Goal: Task Accomplishment & Management: Complete application form

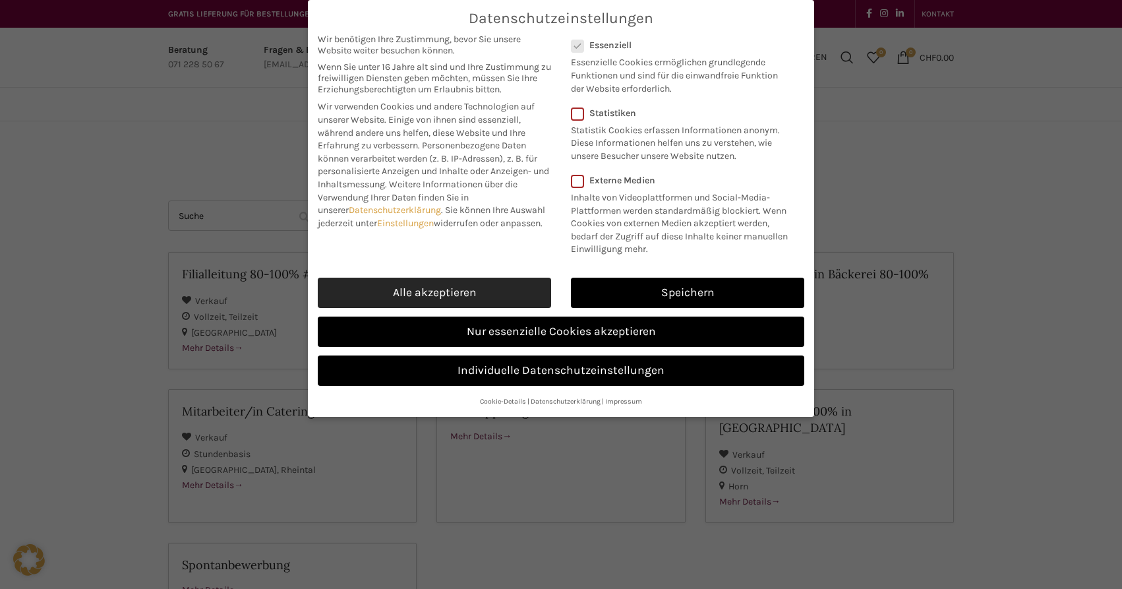
click at [500, 287] on link "Alle akzeptieren" at bounding box center [434, 293] width 233 height 30
checkbox input "true"
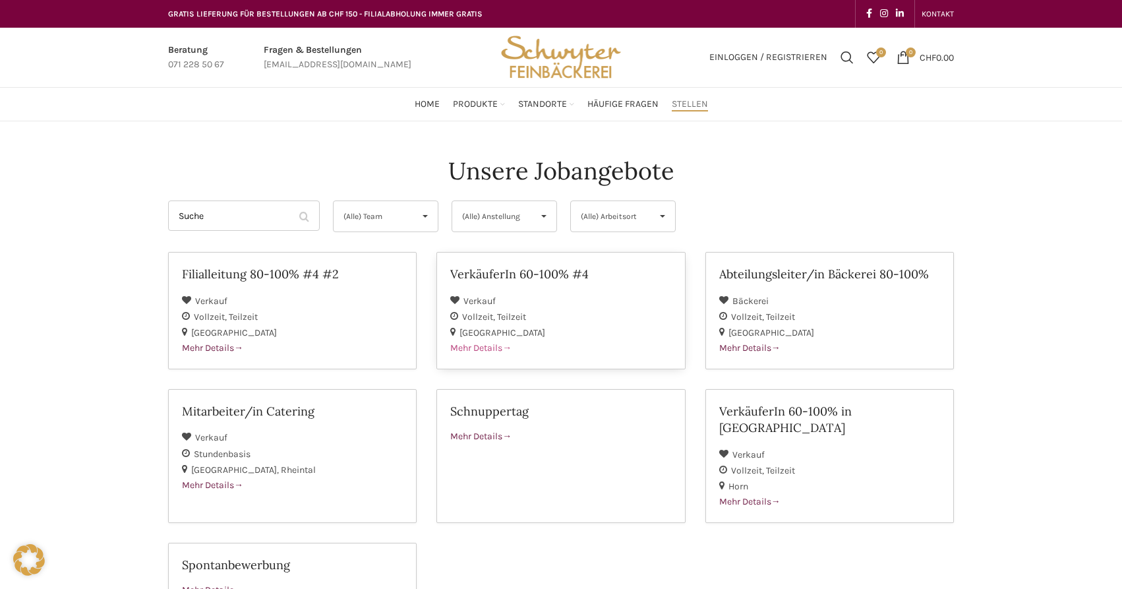
click at [583, 276] on h2 "VerkäuferIn 60-100% #4" at bounding box center [560, 274] width 221 height 16
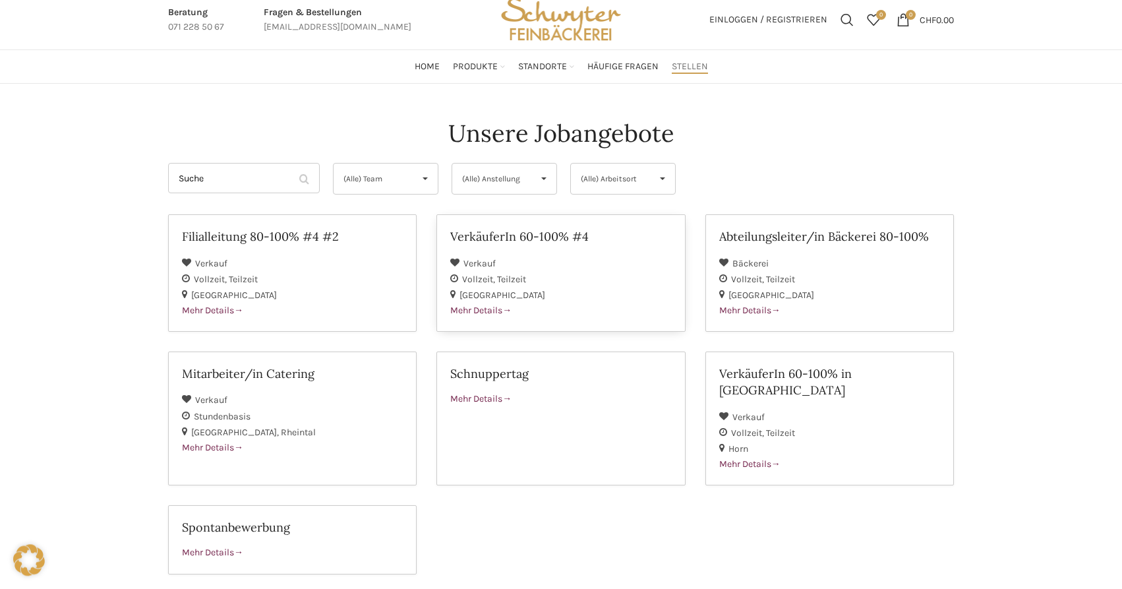
scroll to position [67, 0]
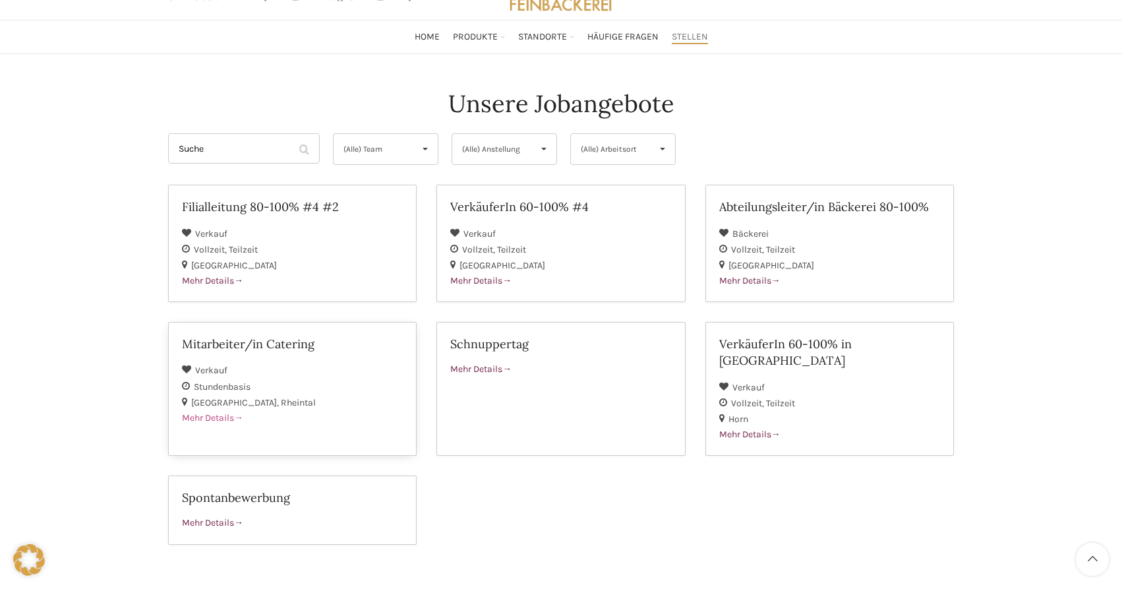
click at [211, 412] on span "Mehr Details" at bounding box center [212, 417] width 61 height 11
click at [475, 366] on span "Mehr Details" at bounding box center [480, 368] width 61 height 11
click at [740, 429] on span "Mehr Details" at bounding box center [749, 434] width 61 height 11
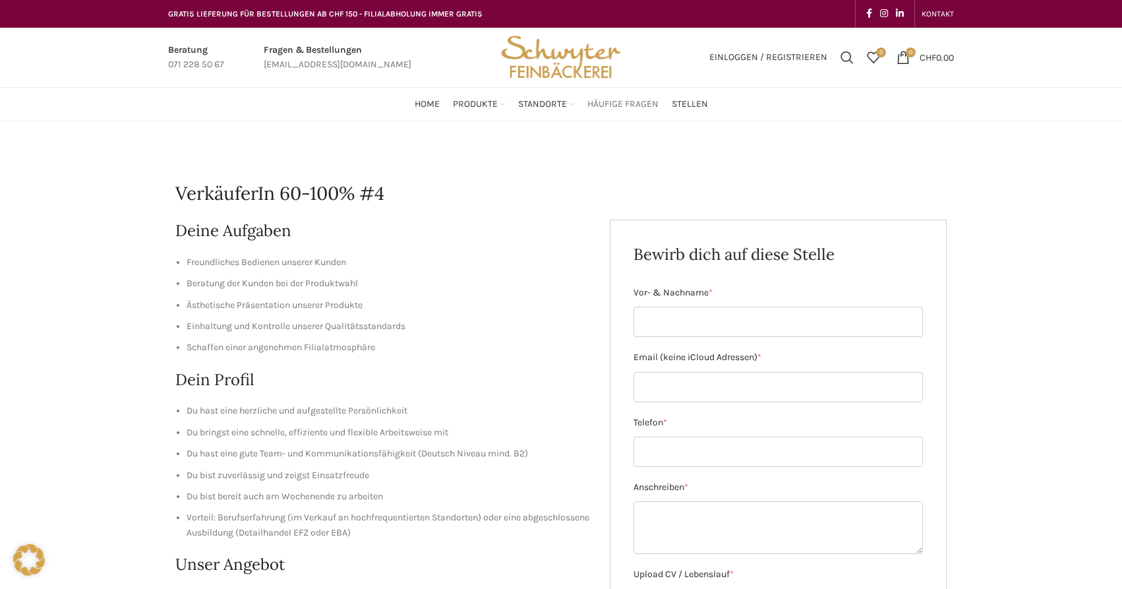
click at [597, 103] on span "Häufige Fragen" at bounding box center [622, 104] width 71 height 13
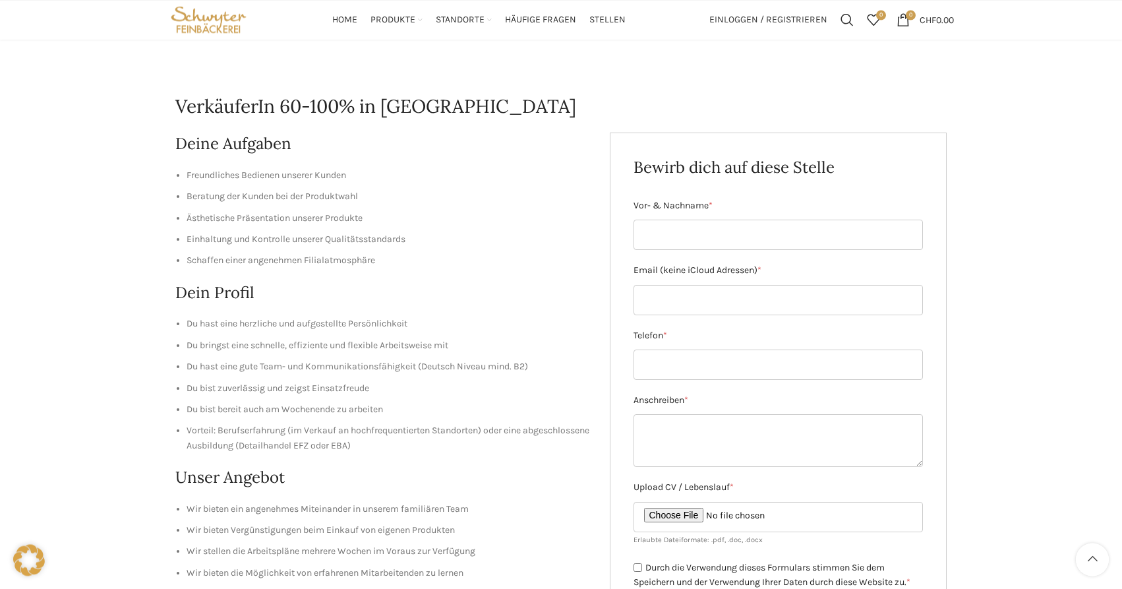
scroll to position [67, 0]
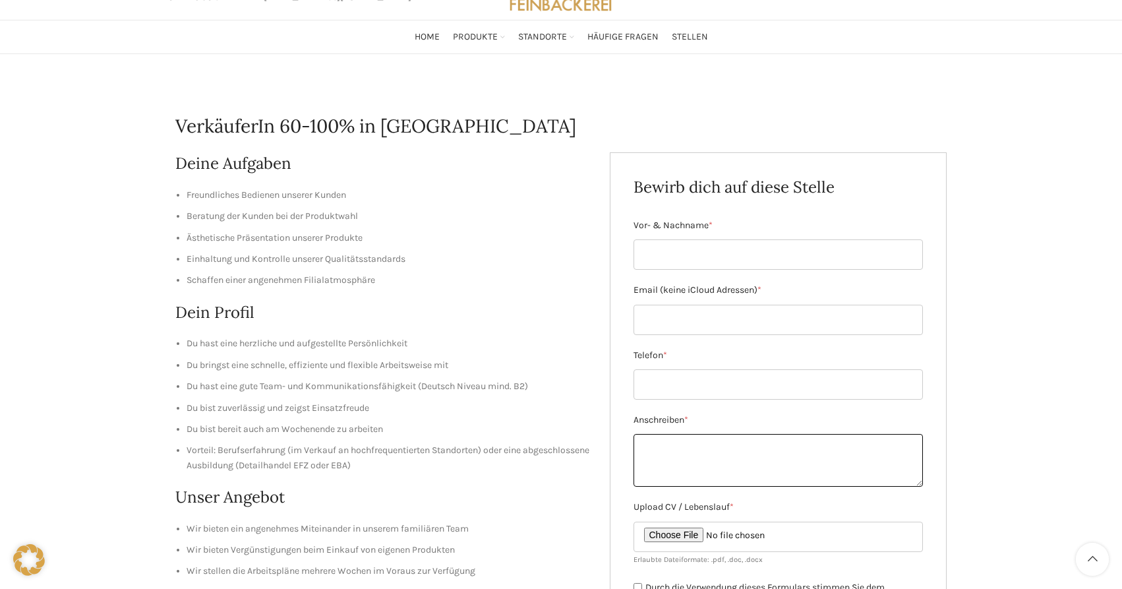
click at [810, 452] on textarea "Anschreiben *" at bounding box center [779, 460] width 290 height 53
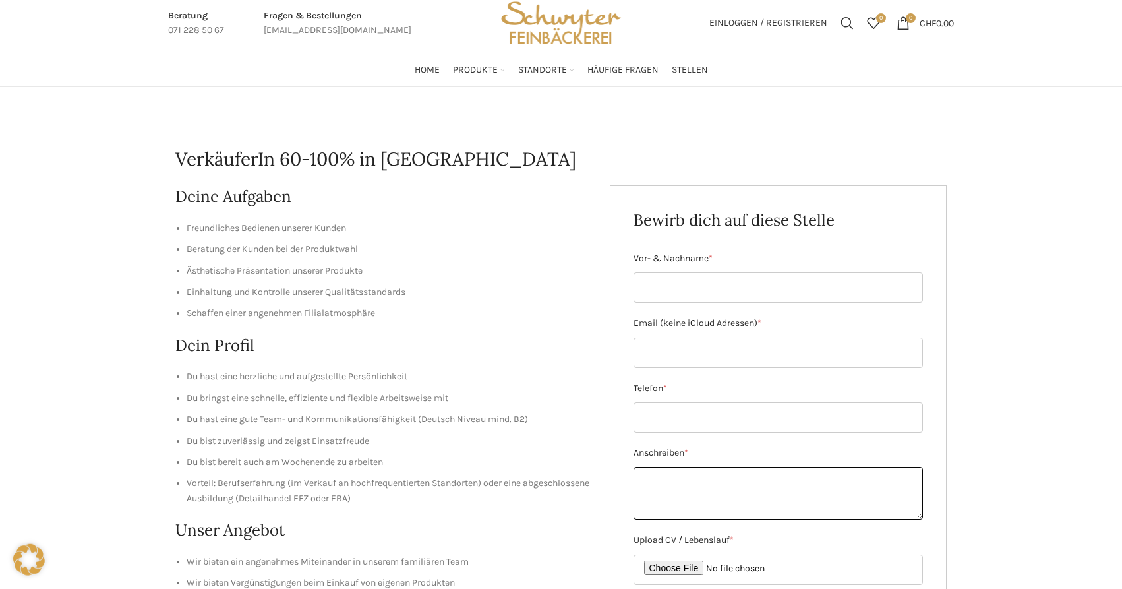
scroll to position [0, 0]
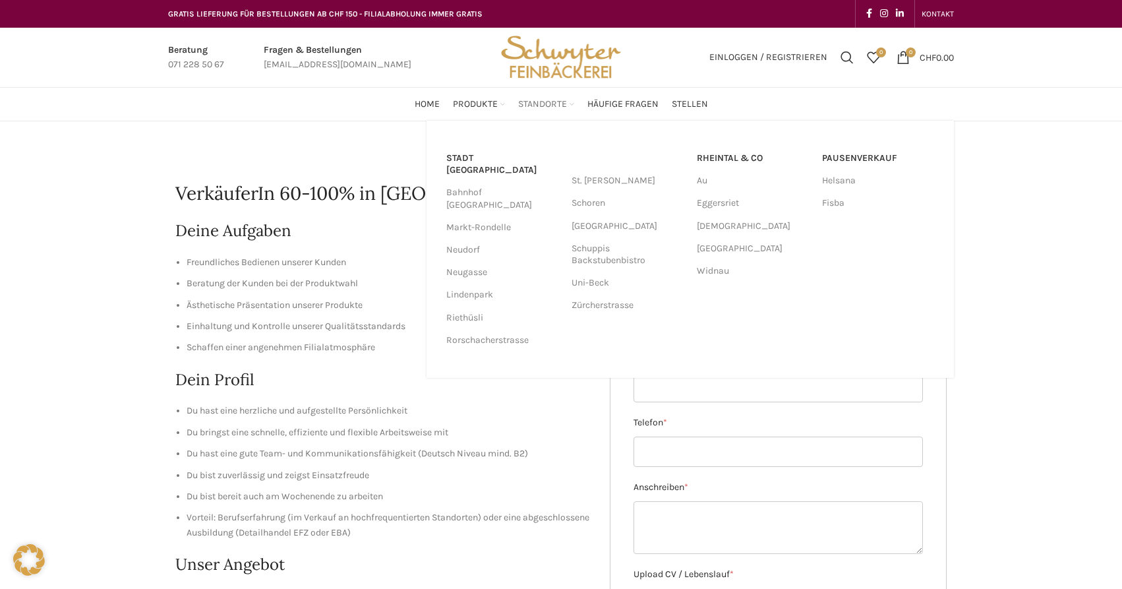
click at [571, 103] on link "Standorte" at bounding box center [546, 104] width 56 height 26
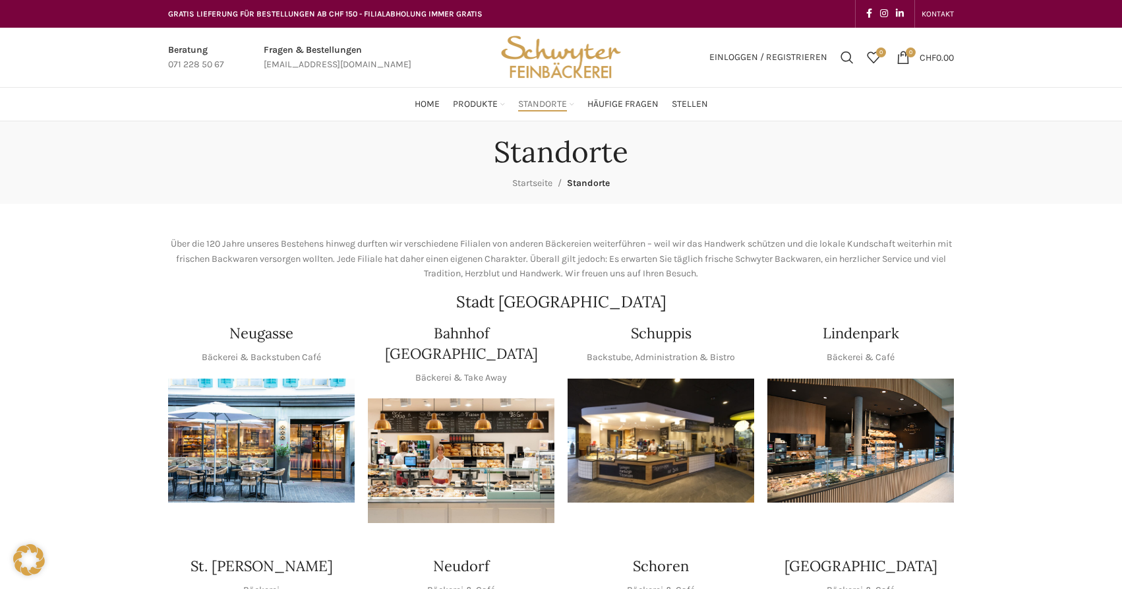
click at [431, 448] on img "1 / 1" at bounding box center [461, 460] width 187 height 125
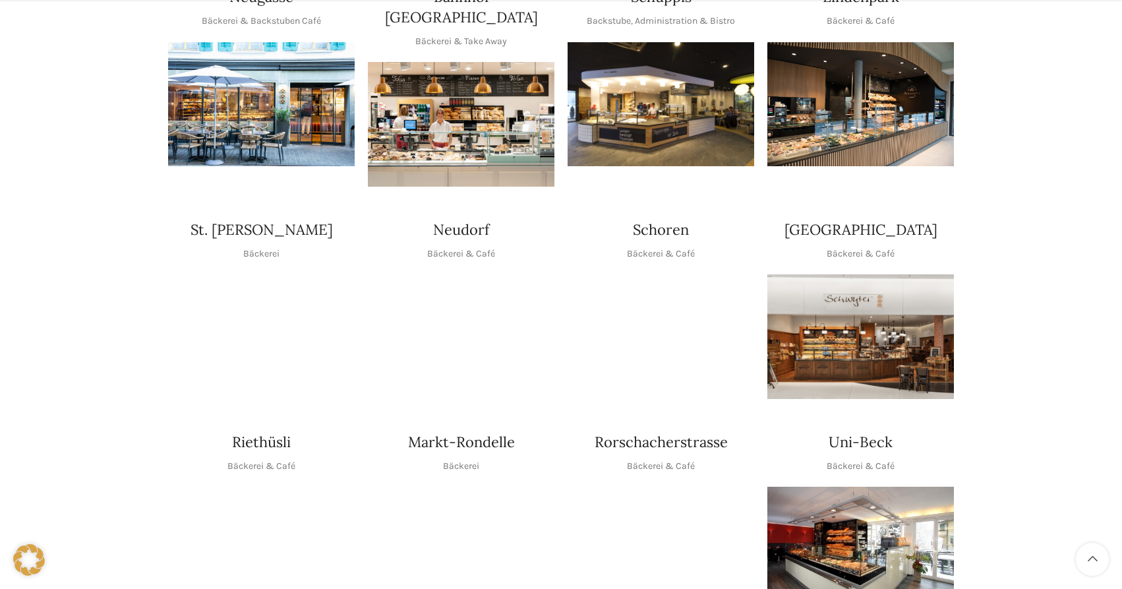
scroll to position [404, 0]
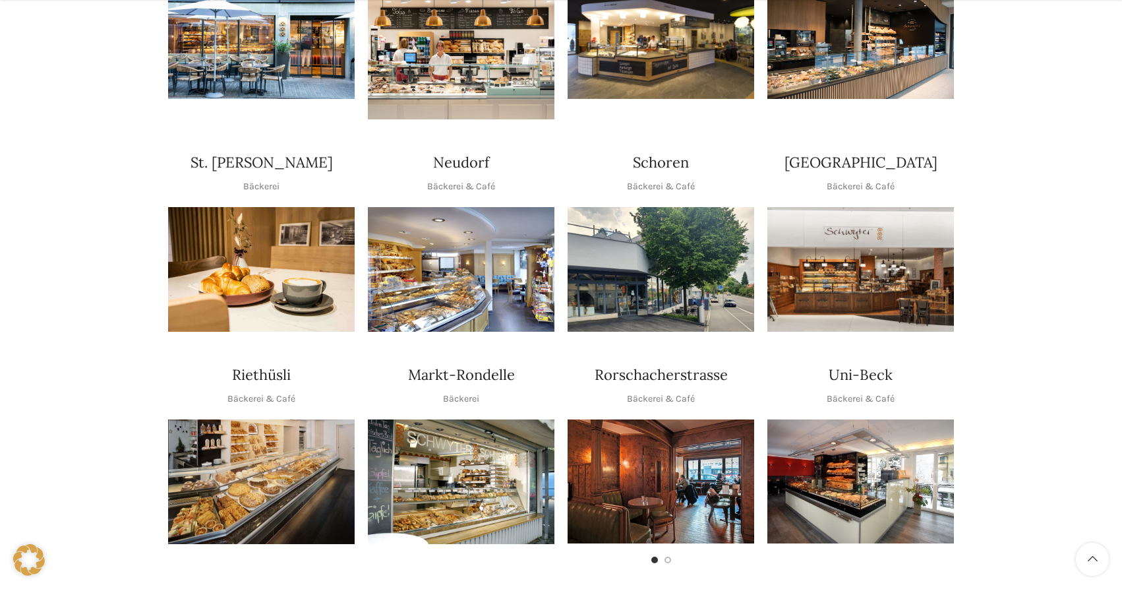
click at [678, 301] on img "1 / 1" at bounding box center [661, 269] width 187 height 125
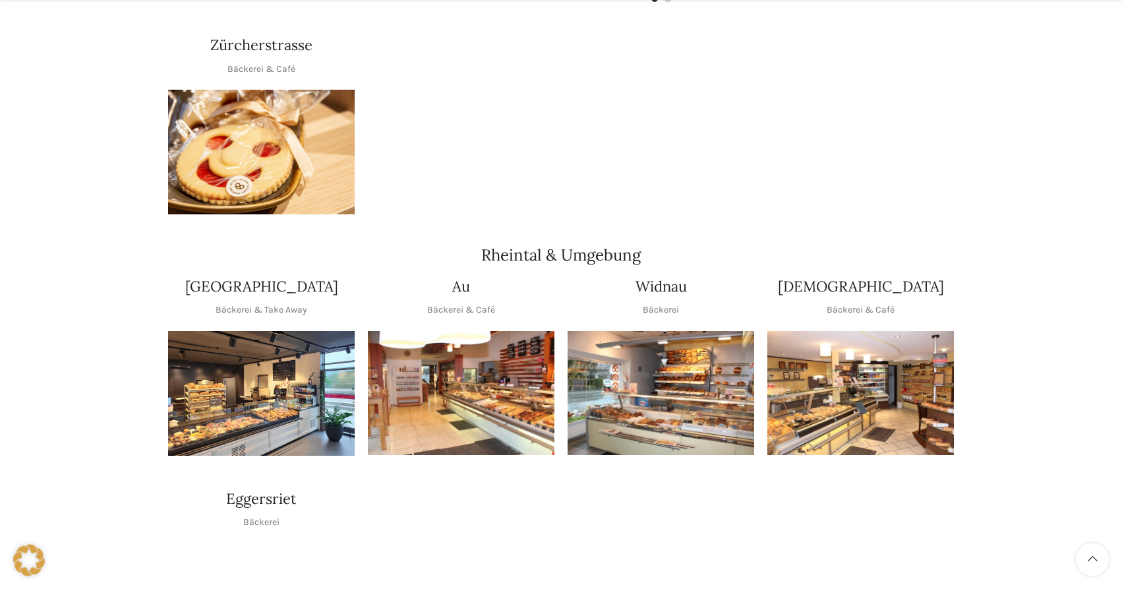
scroll to position [1009, 0]
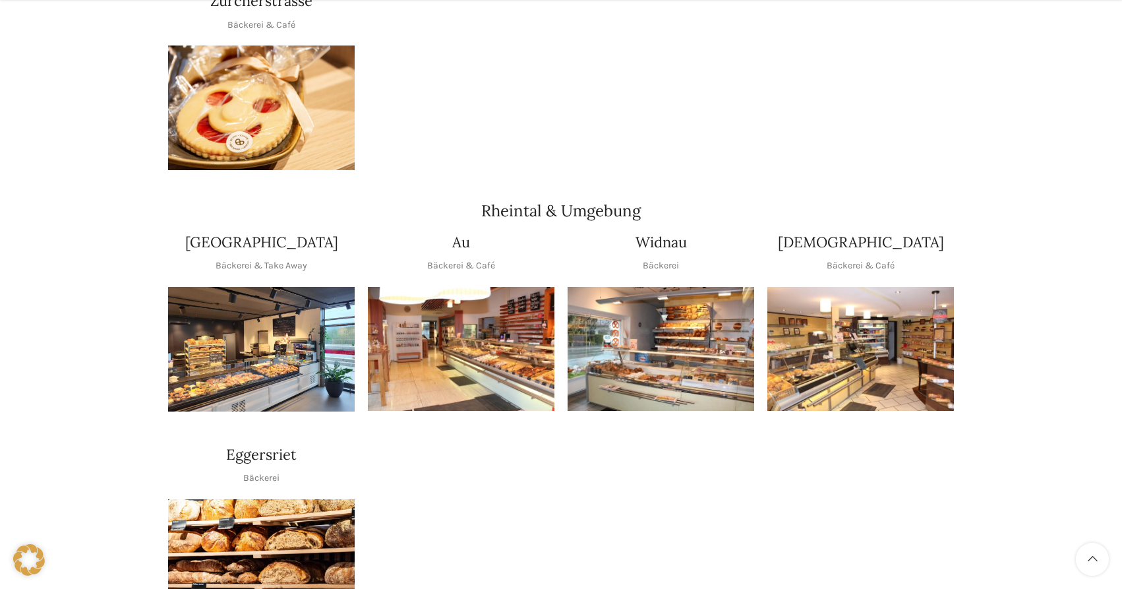
click at [654, 344] on img "1 / 1" at bounding box center [661, 349] width 187 height 125
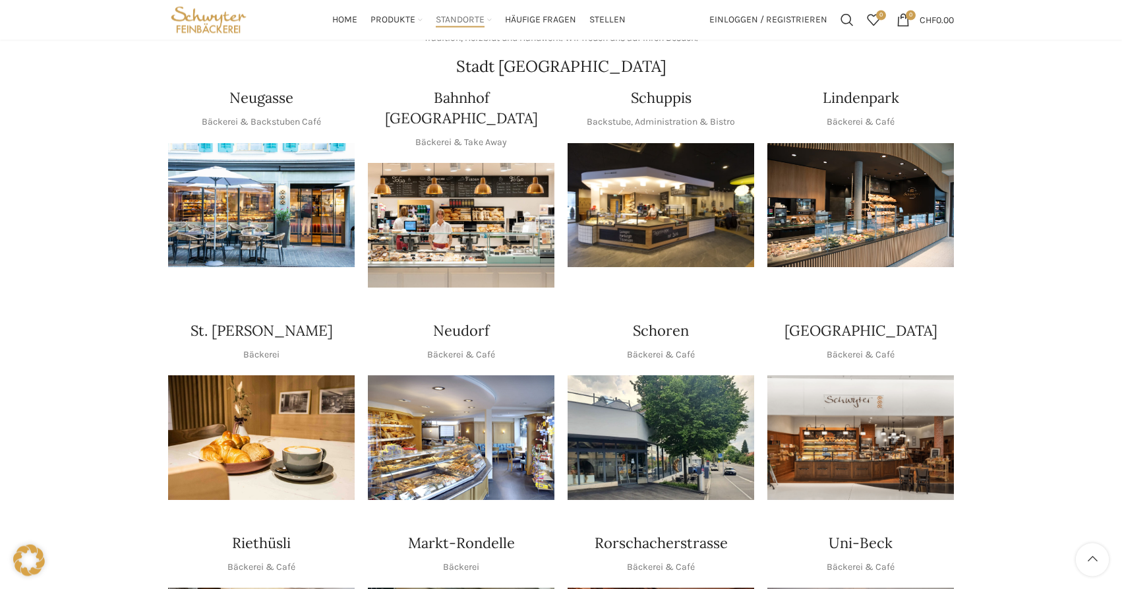
scroll to position [0, 0]
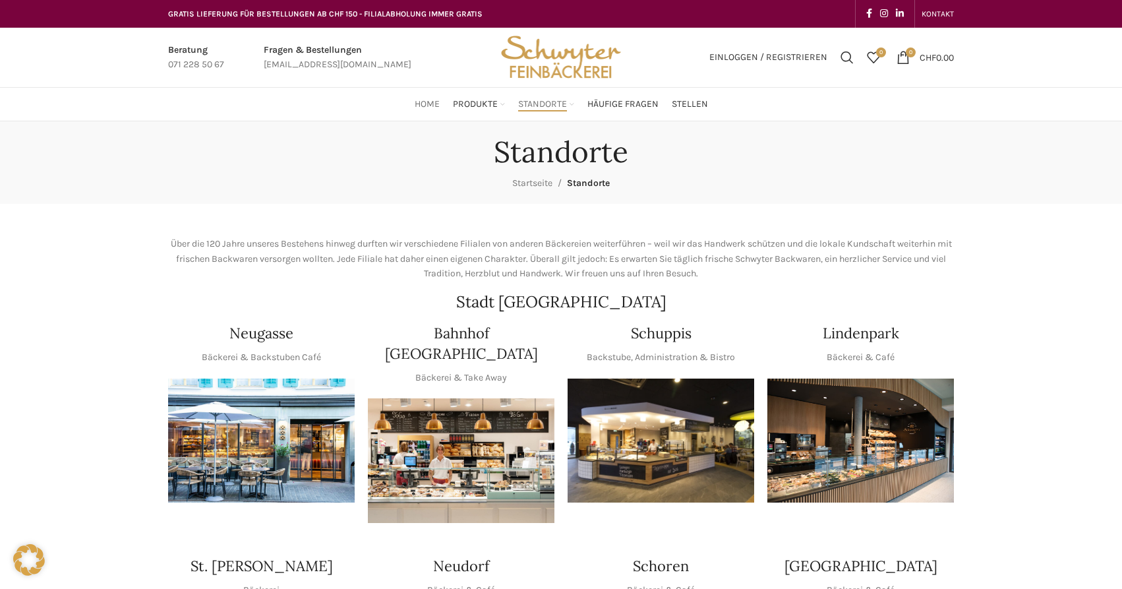
click at [423, 102] on span "Home" at bounding box center [427, 104] width 25 height 13
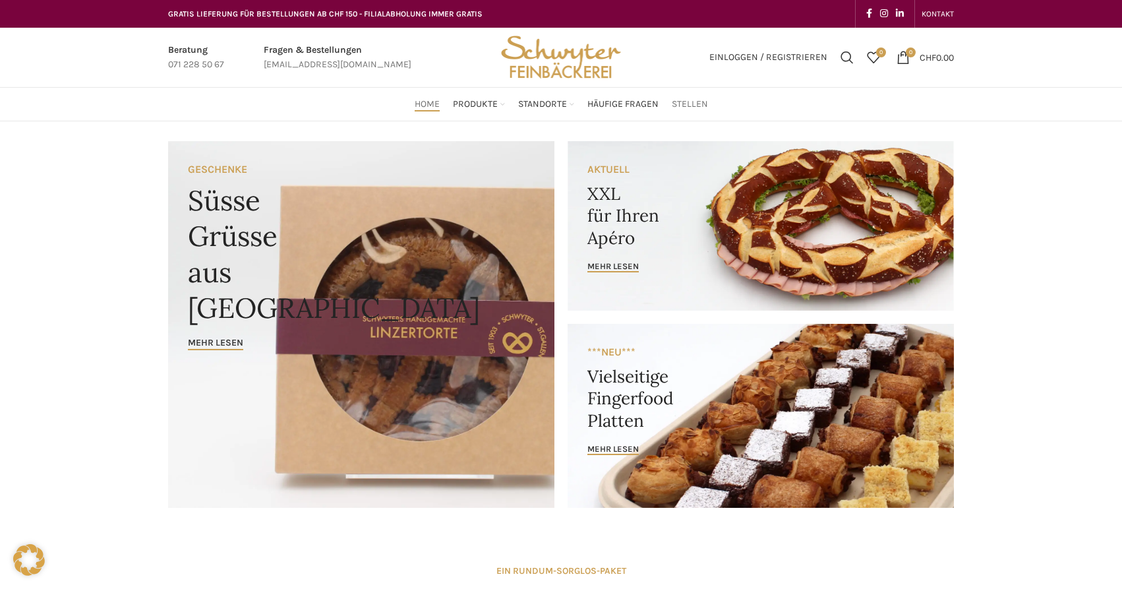
click at [687, 104] on span "Stellen" at bounding box center [690, 104] width 36 height 13
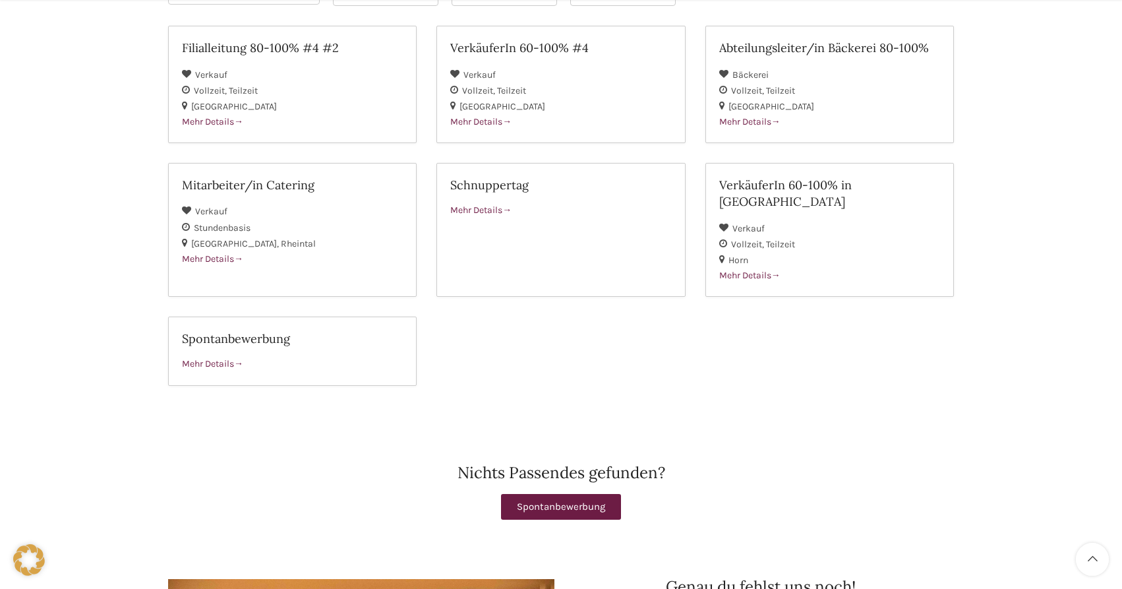
scroll to position [269, 0]
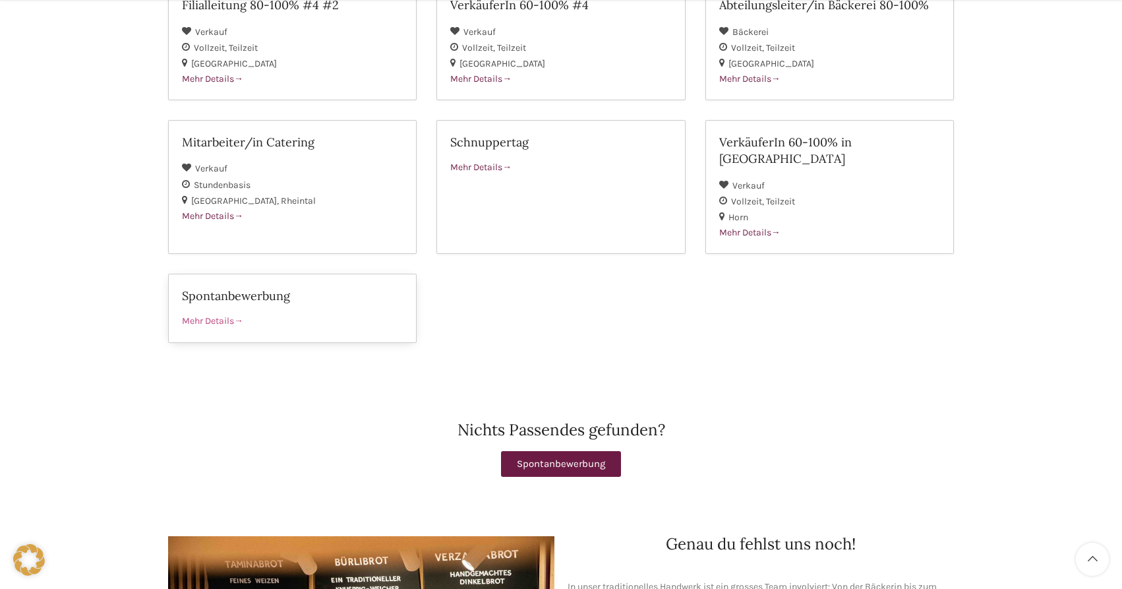
click at [212, 315] on span "Mehr Details" at bounding box center [212, 320] width 61 height 11
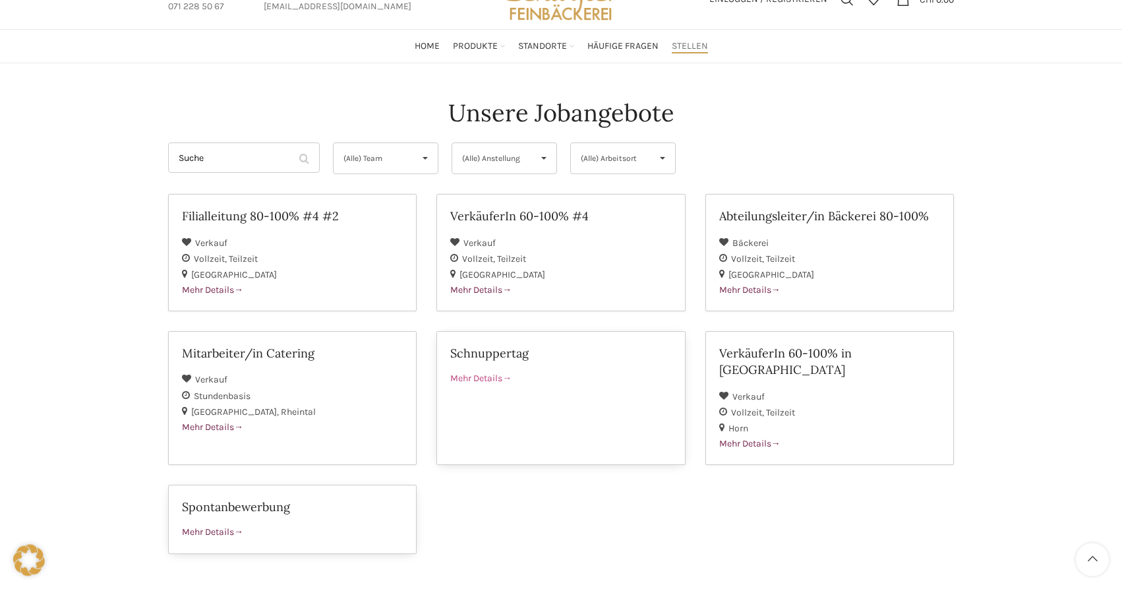
scroll to position [202, 0]
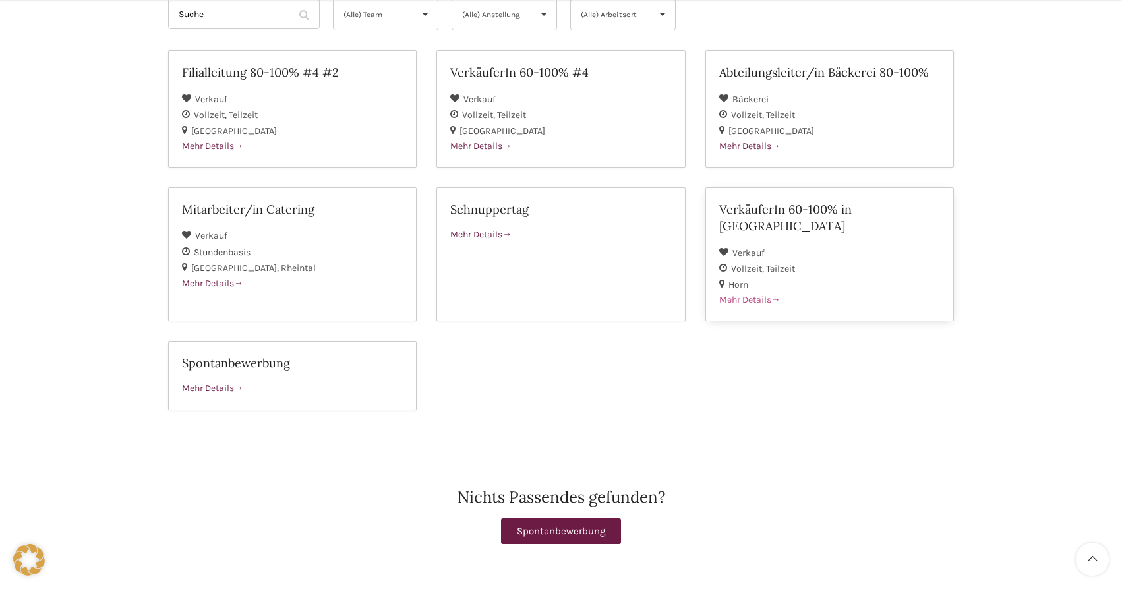
click at [759, 294] on span "Mehr Details" at bounding box center [749, 299] width 61 height 11
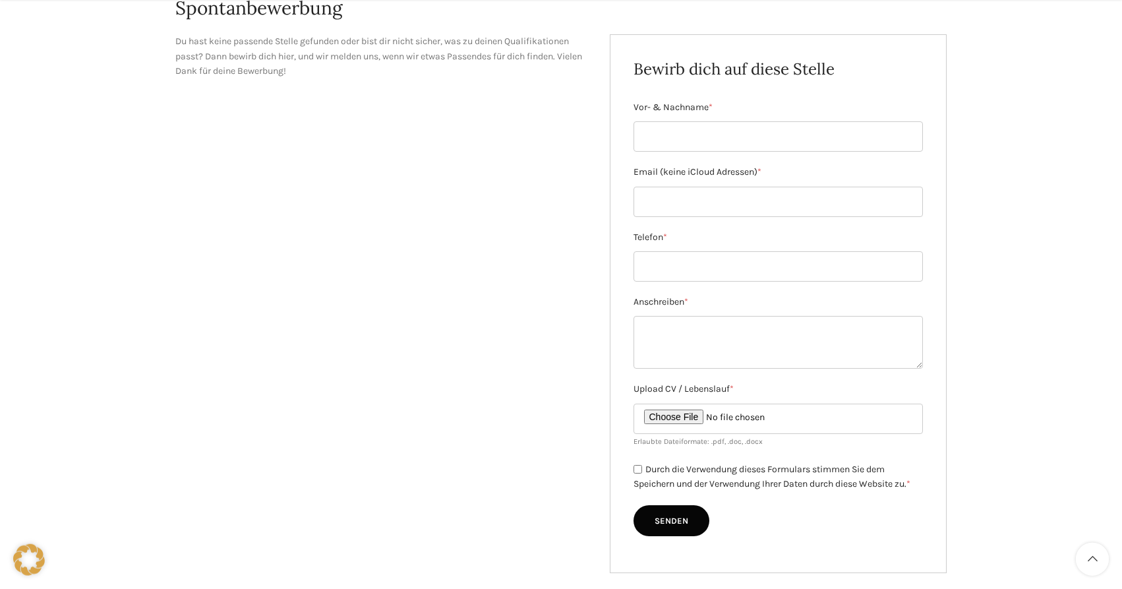
scroll to position [202, 0]
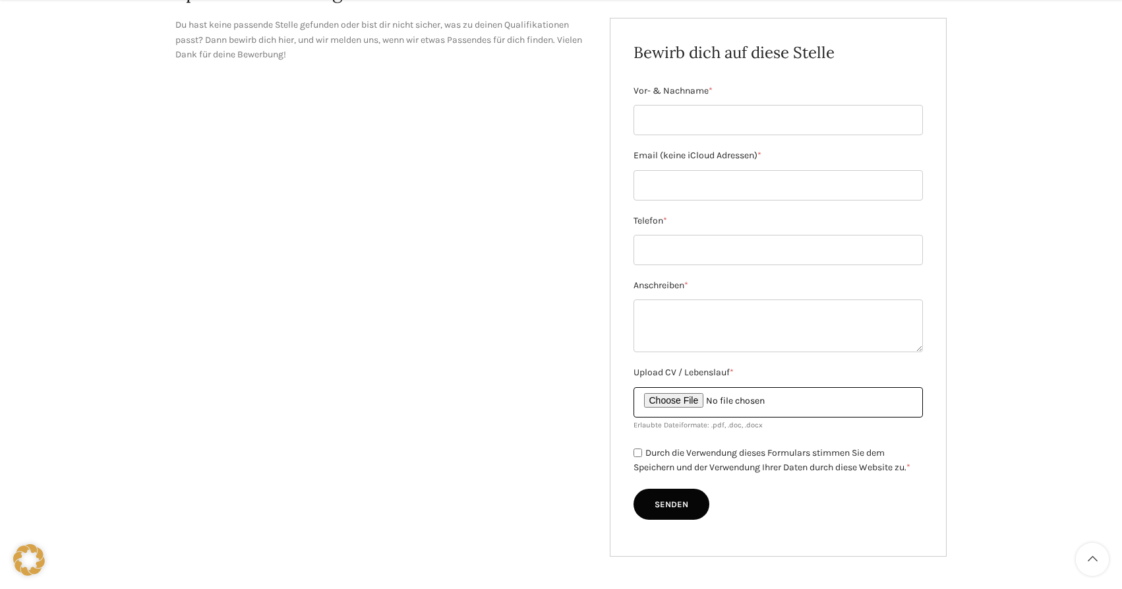
click at [675, 400] on input "Upload CV / Lebenslauf *" at bounding box center [779, 402] width 290 height 30
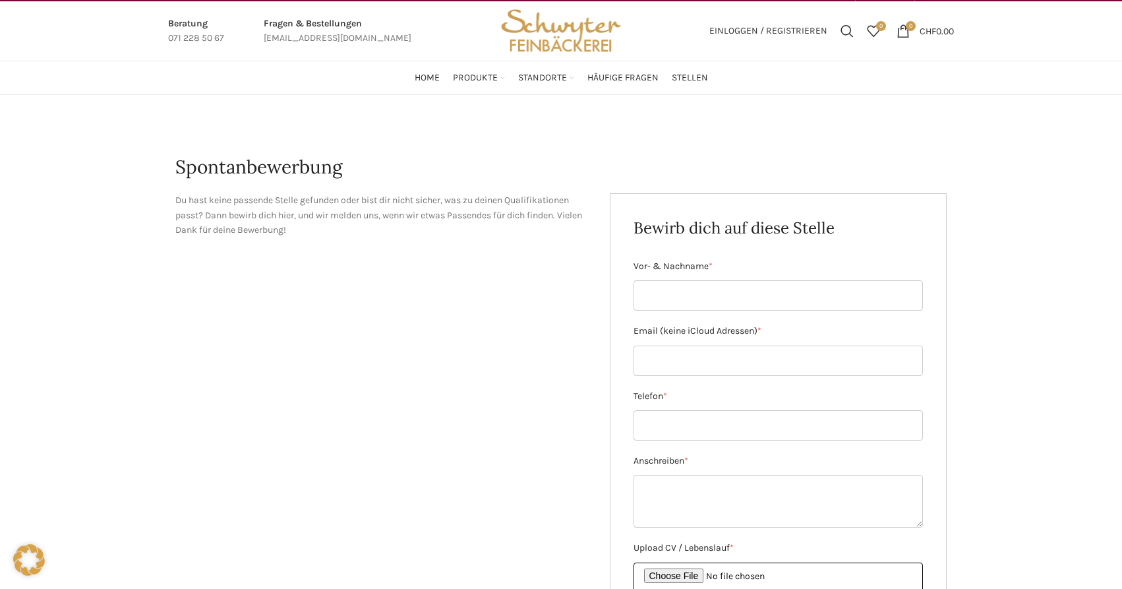
scroll to position [0, 0]
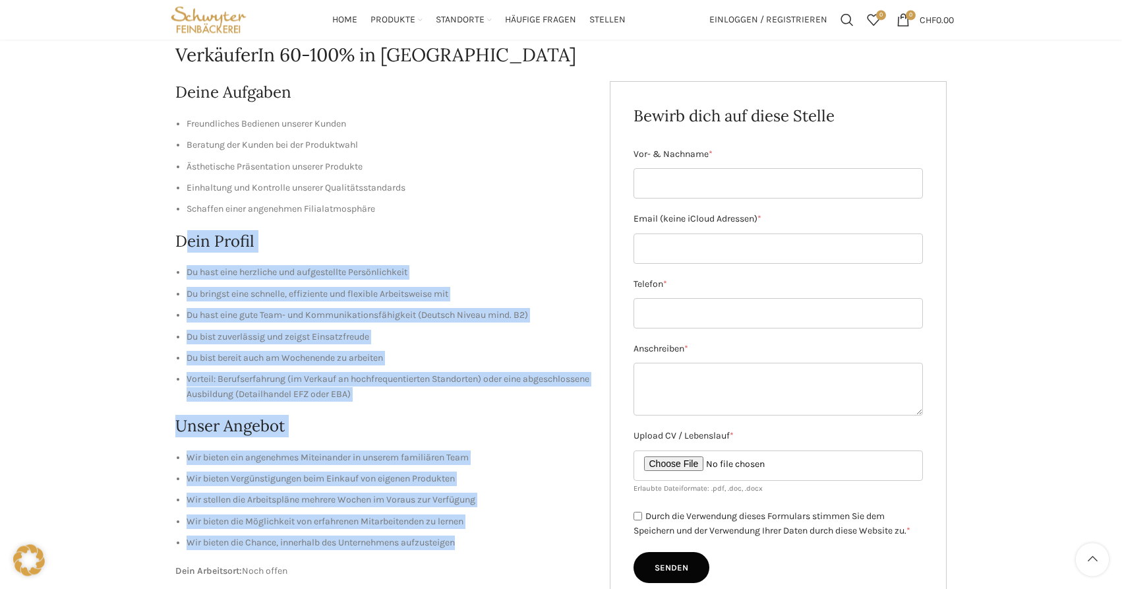
scroll to position [135, 0]
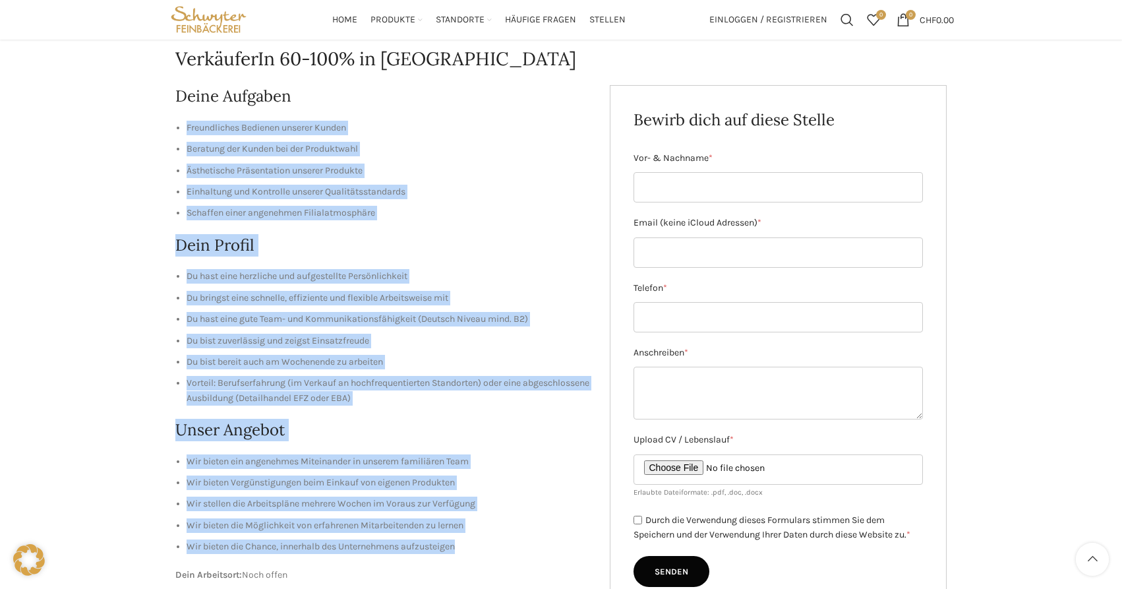
drag, startPoint x: 493, startPoint y: 342, endPoint x: 187, endPoint y: 121, distance: 377.9
click at [187, 122] on div "Deine Aufgaben Freundliches Bedienen unserer Kunden Beratung der Kunden bei der…" at bounding box center [382, 364] width 415 height 559
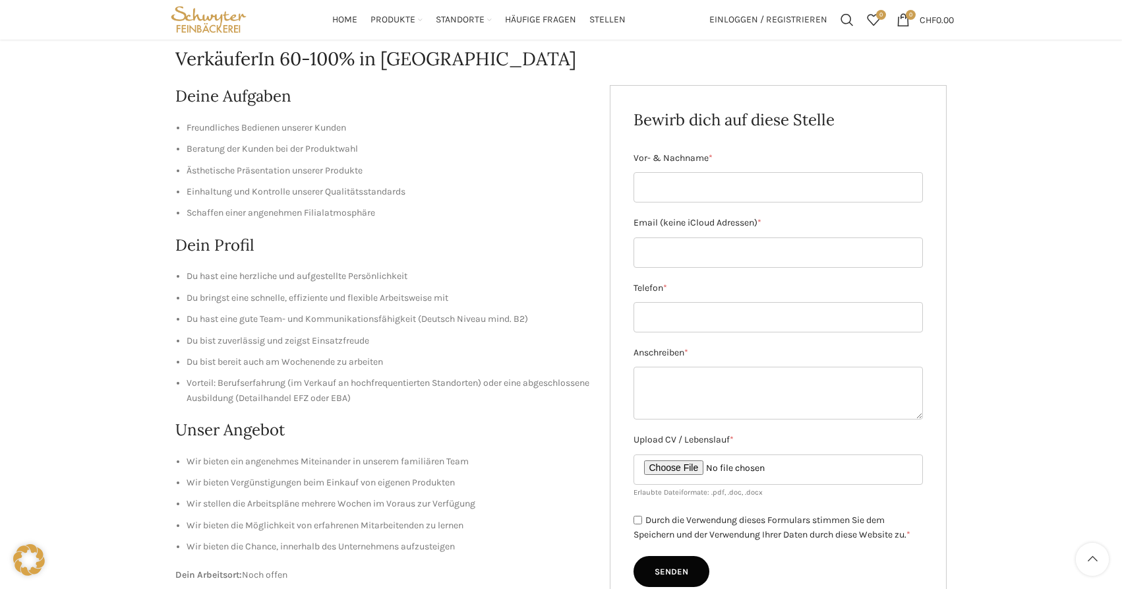
click at [172, 57] on div "VerkäuferIn 60-100% in Horn Deine Aufgaben Freundliches Bedienen unserer Kunden…" at bounding box center [561, 392] width 786 height 758
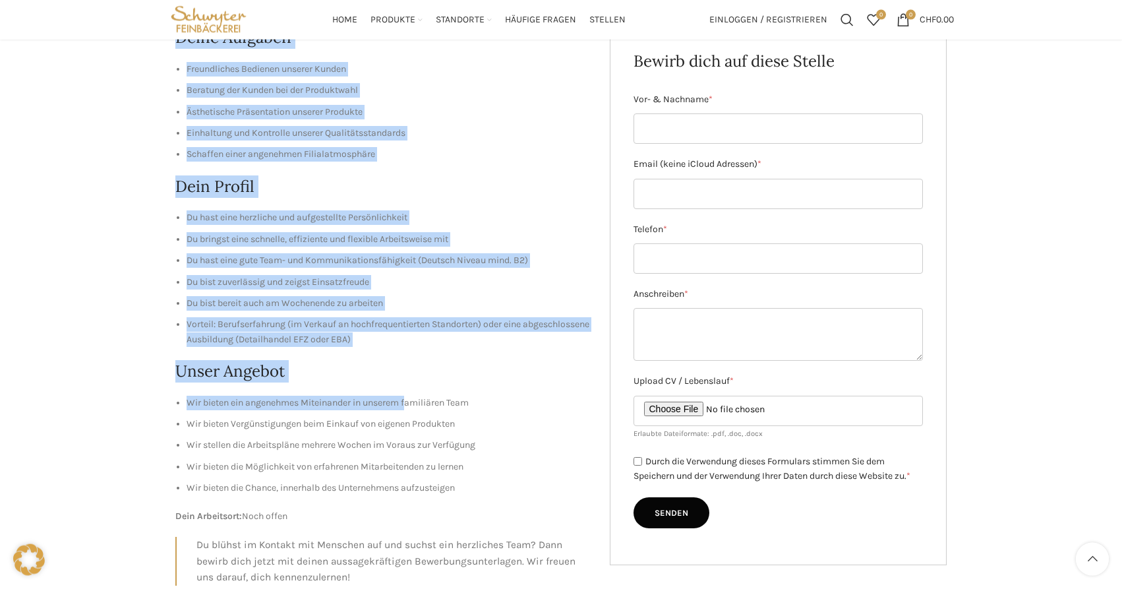
scroll to position [269, 0]
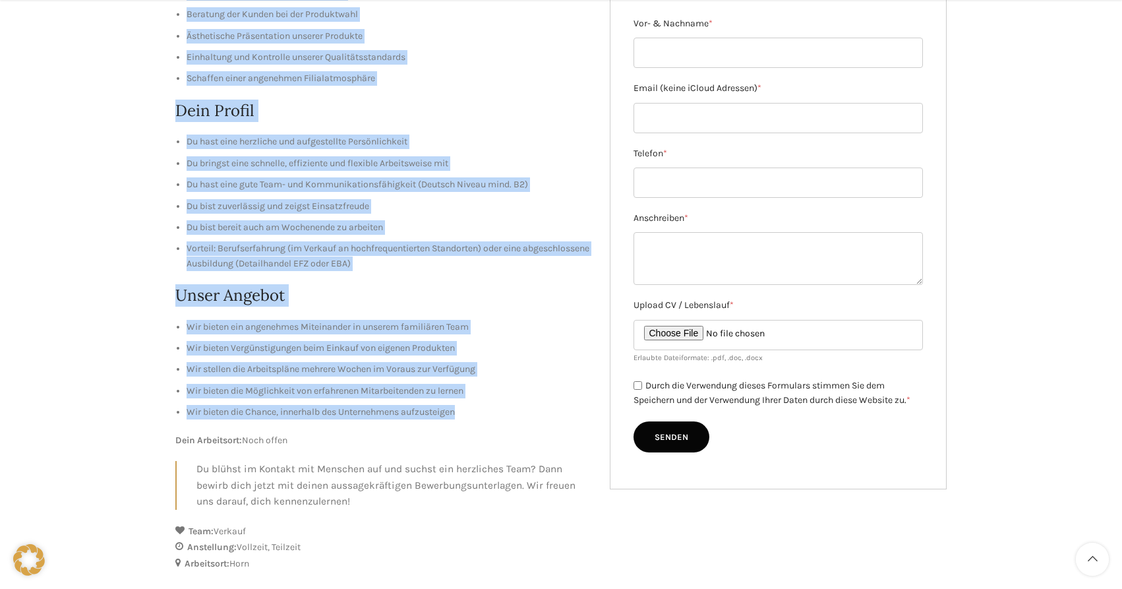
drag, startPoint x: 171, startPoint y: 46, endPoint x: 477, endPoint y: 419, distance: 482.6
click at [477, 419] on div "VerkäuferIn 60-100% in Horn Deine Aufgaben Freundliches Bedienen unserer Kunden…" at bounding box center [561, 258] width 786 height 758
click at [506, 342] on ul "Wir bieten ein angenehmes Miteinander in unserem familiären Team Wir bieten Ver…" at bounding box center [382, 370] width 415 height 100
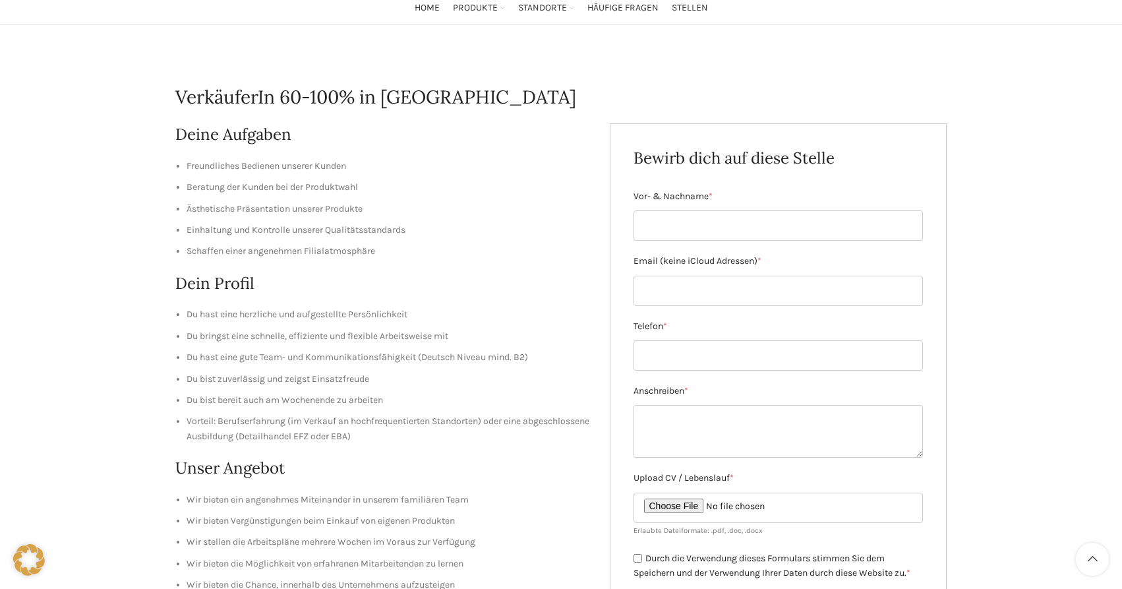
scroll to position [67, 0]
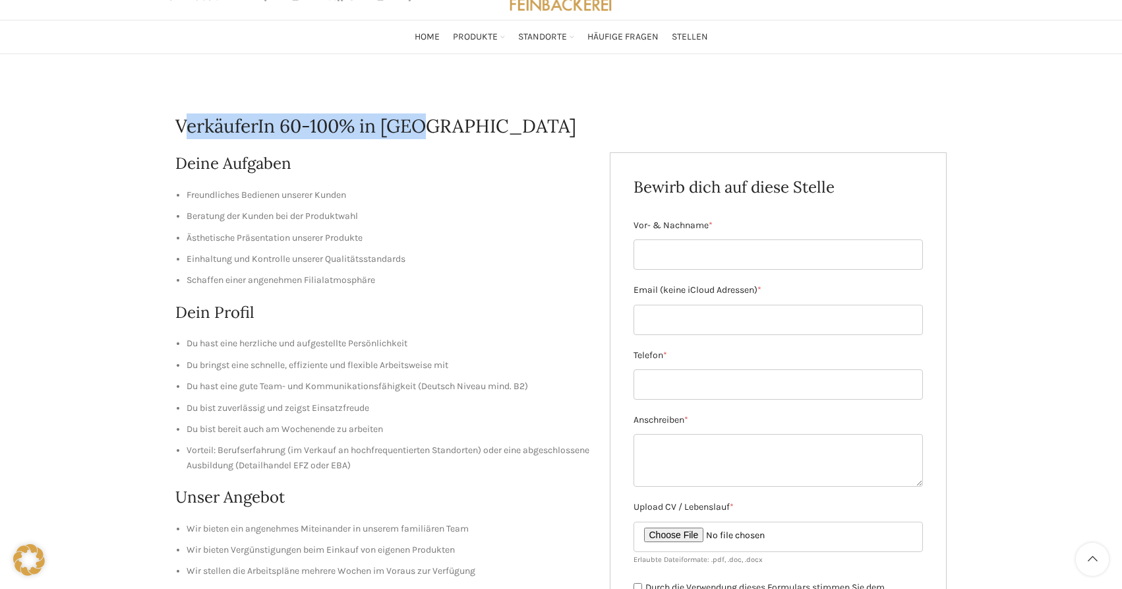
drag, startPoint x: 433, startPoint y: 125, endPoint x: 191, endPoint y: 126, distance: 242.0
click at [191, 126] on h1 "VerkäuferIn 60-100% in [GEOGRAPHIC_DATA]" at bounding box center [560, 126] width 771 height 26
click at [491, 194] on li "Freundliches Bedienen unserer Kunden" at bounding box center [389, 195] width 404 height 15
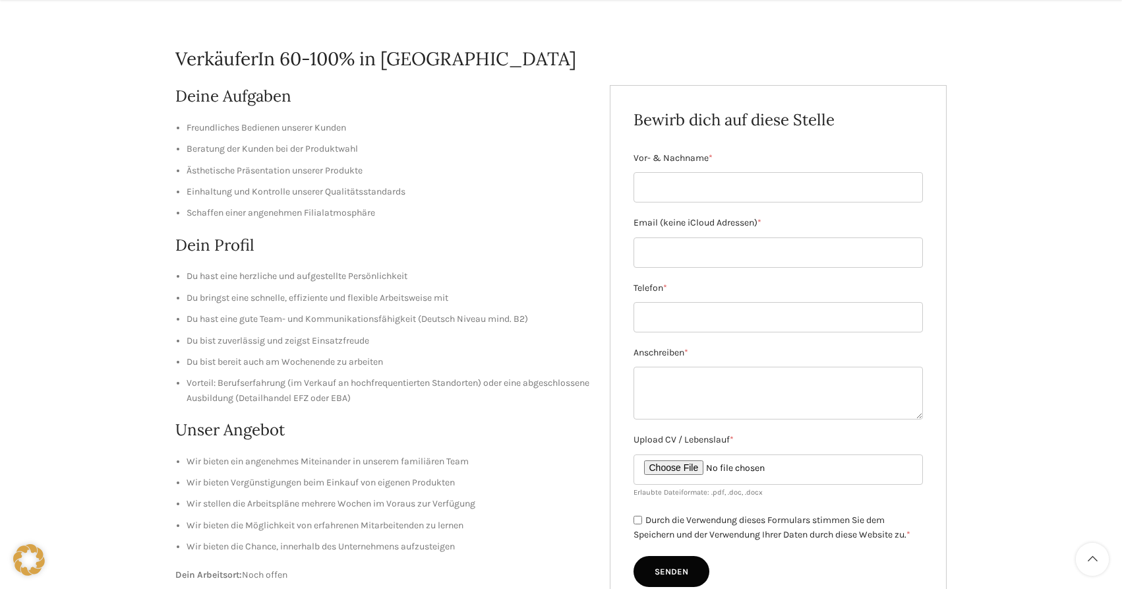
drag, startPoint x: 136, startPoint y: 55, endPoint x: 171, endPoint y: 55, distance: 34.3
click at [171, 55] on div "VerkäuferIn 60-100% in Horn Deine Aufgaben Freundliches Bedienen unserer Kunden…" at bounding box center [561, 392] width 1122 height 811
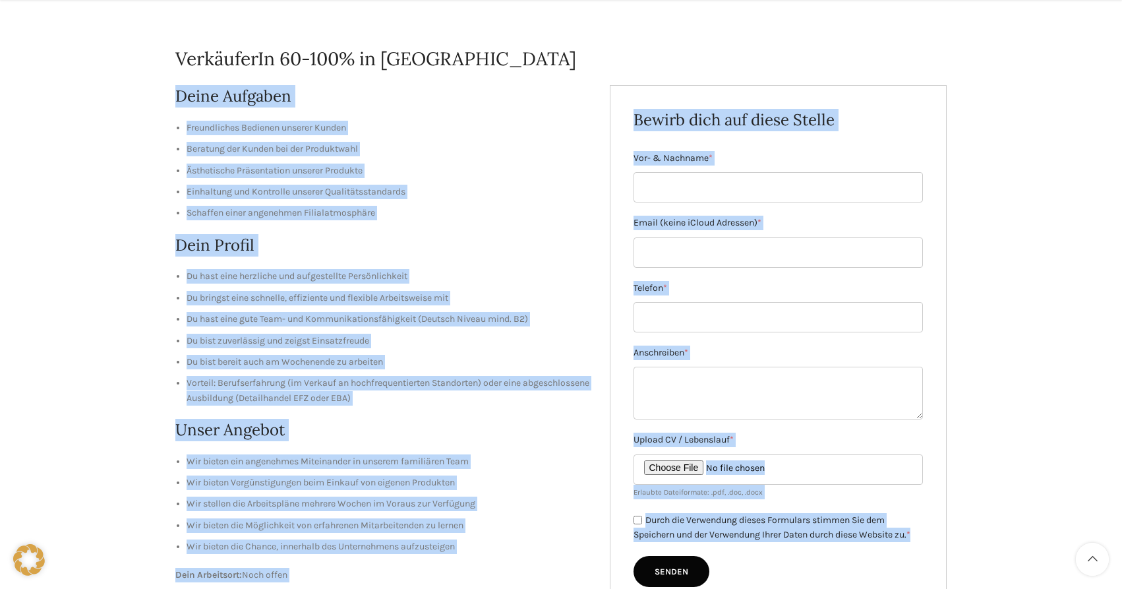
drag, startPoint x: 167, startPoint y: 97, endPoint x: 178, endPoint y: 95, distance: 11.4
click at [178, 95] on main "VerkäuferIn 60-100% in Horn Deine Aufgaben Freundliches Bedienen unserer Kunden…" at bounding box center [561, 392] width 806 height 811
copy div "Deine Aufgaben Freundliches Bedienen unserer Kunden Beratung der Kunden bei der…"
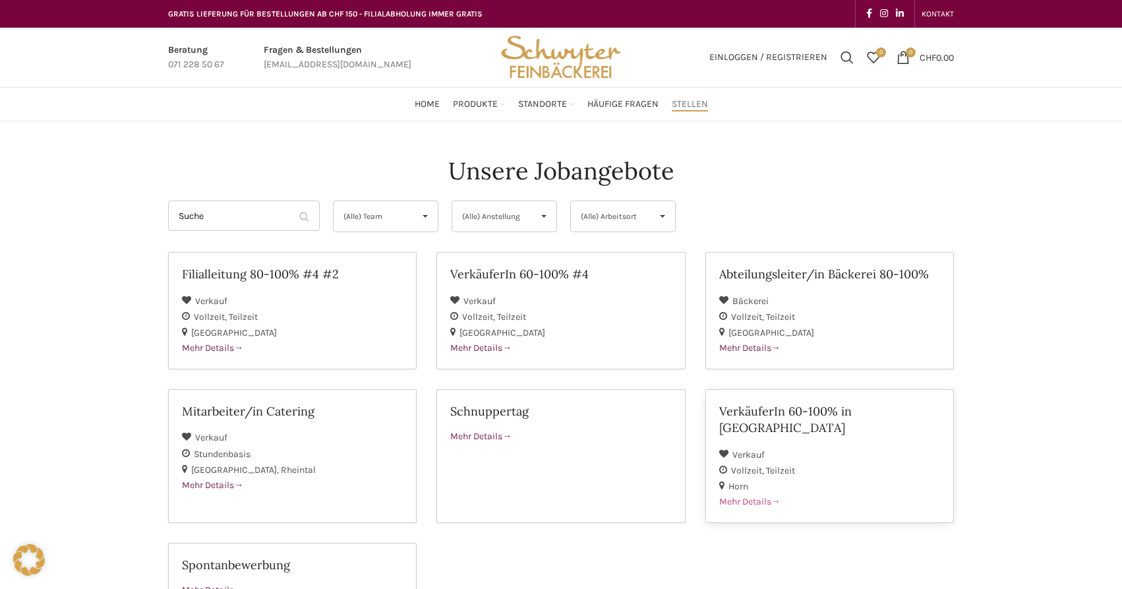
click at [757, 462] on div "Vollzeit Teilzeit" at bounding box center [829, 470] width 221 height 16
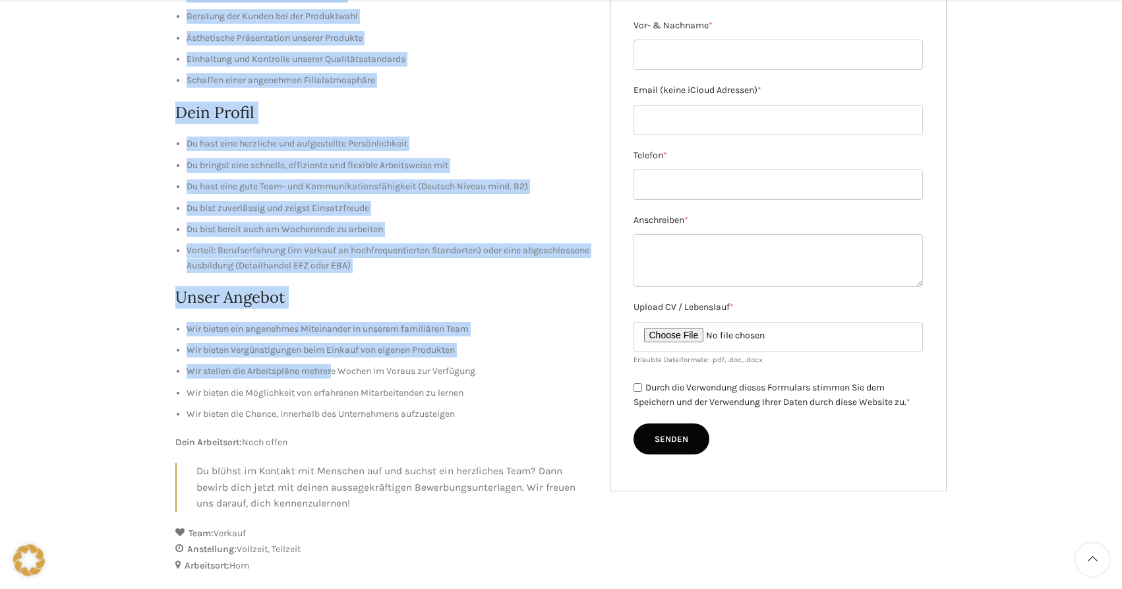
scroll to position [269, 0]
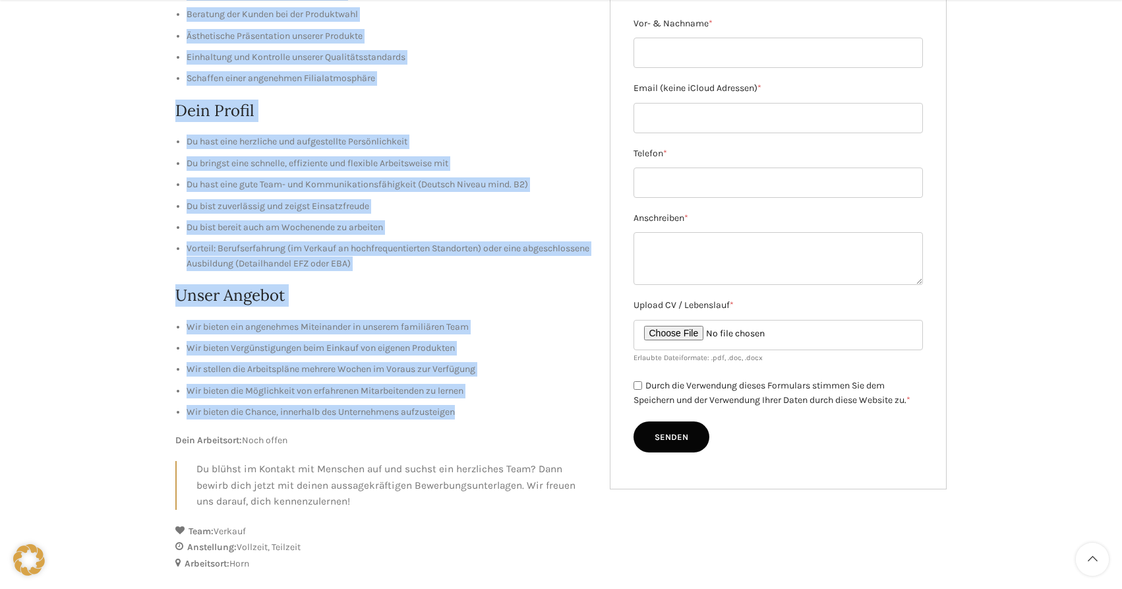
drag, startPoint x: 176, startPoint y: 226, endPoint x: 436, endPoint y: 412, distance: 320.0
click at [488, 422] on div "Deine Aufgaben Freundliches Bedienen unserer Kunden Beratung der Kunden bei der…" at bounding box center [382, 230] width 415 height 559
copy div "Lorem Ipsumdol Sitametconse Adipisci elitsed Doeius Temporin utl Etdolo mag ali…"
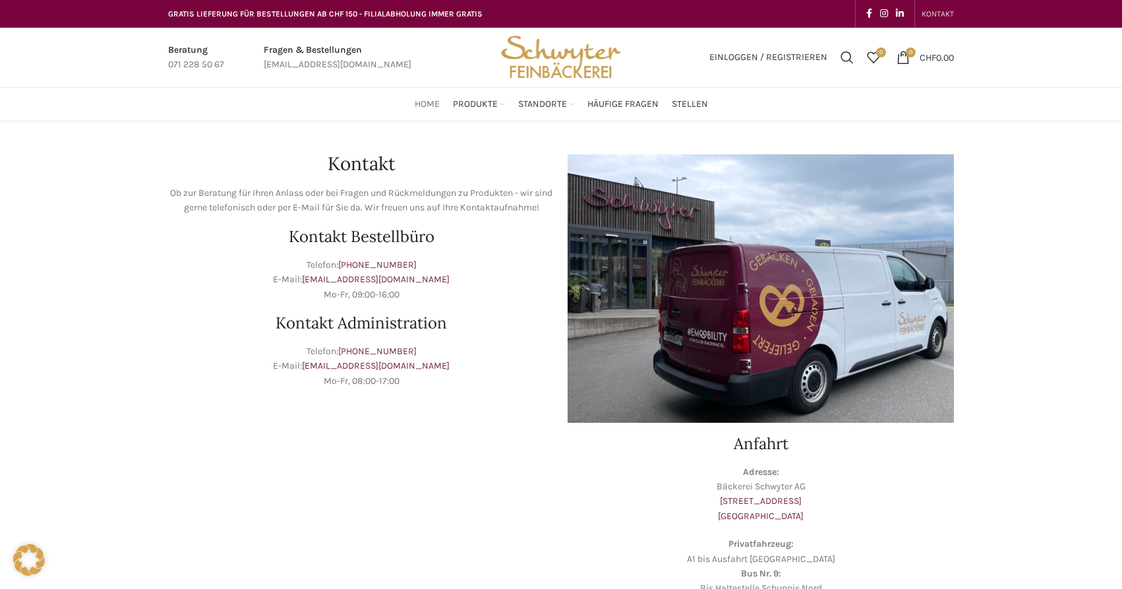
click at [432, 107] on span "Home" at bounding box center [427, 104] width 25 height 13
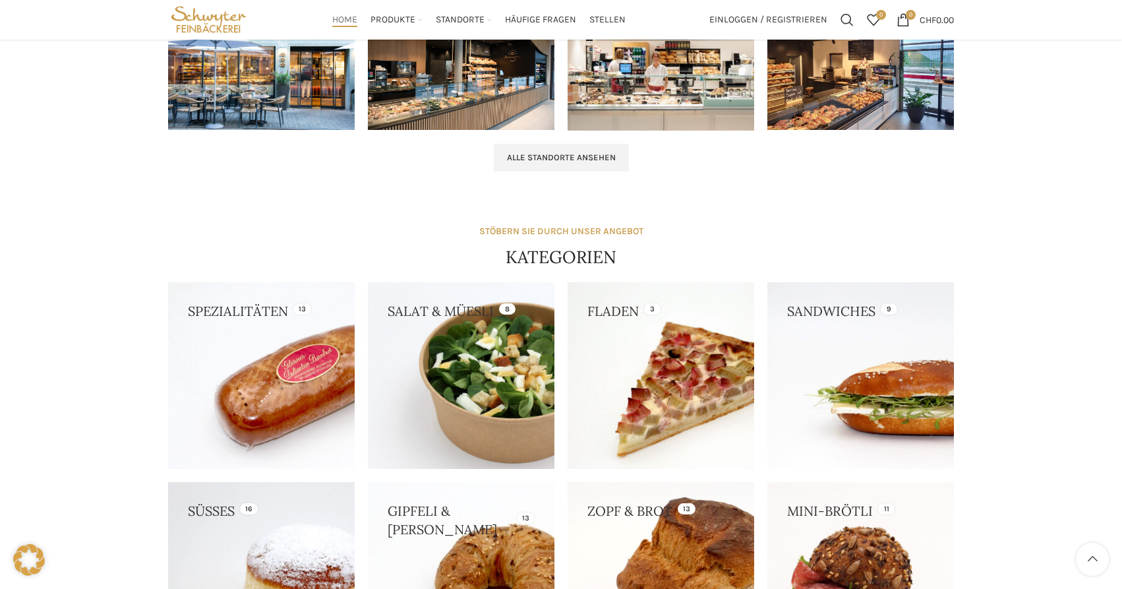
scroll to position [606, 0]
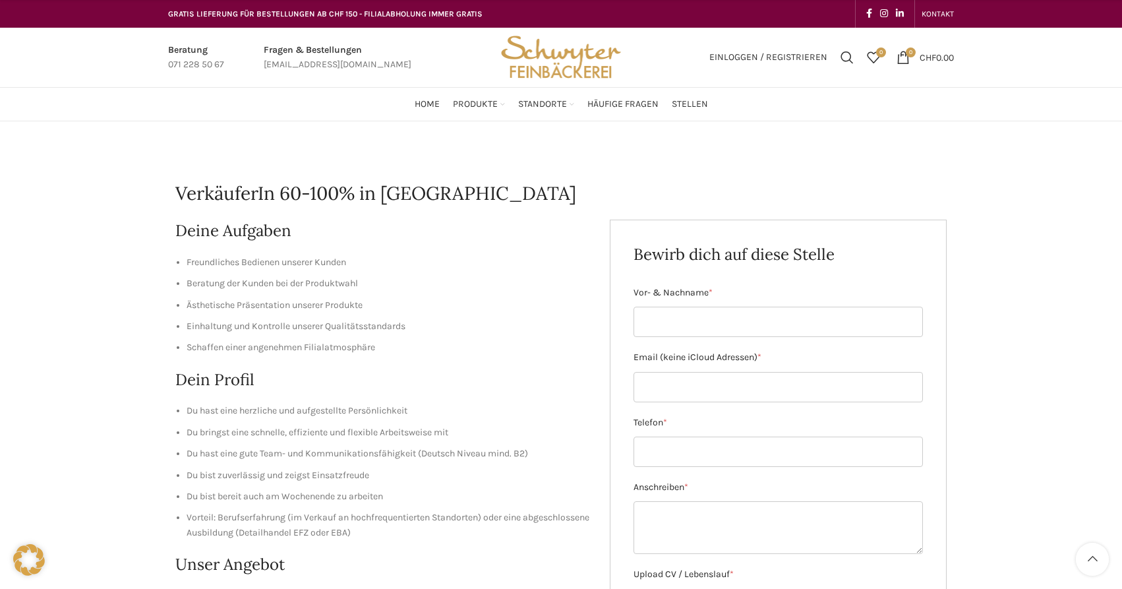
scroll to position [269, 0]
